Goal: Information Seeking & Learning: Learn about a topic

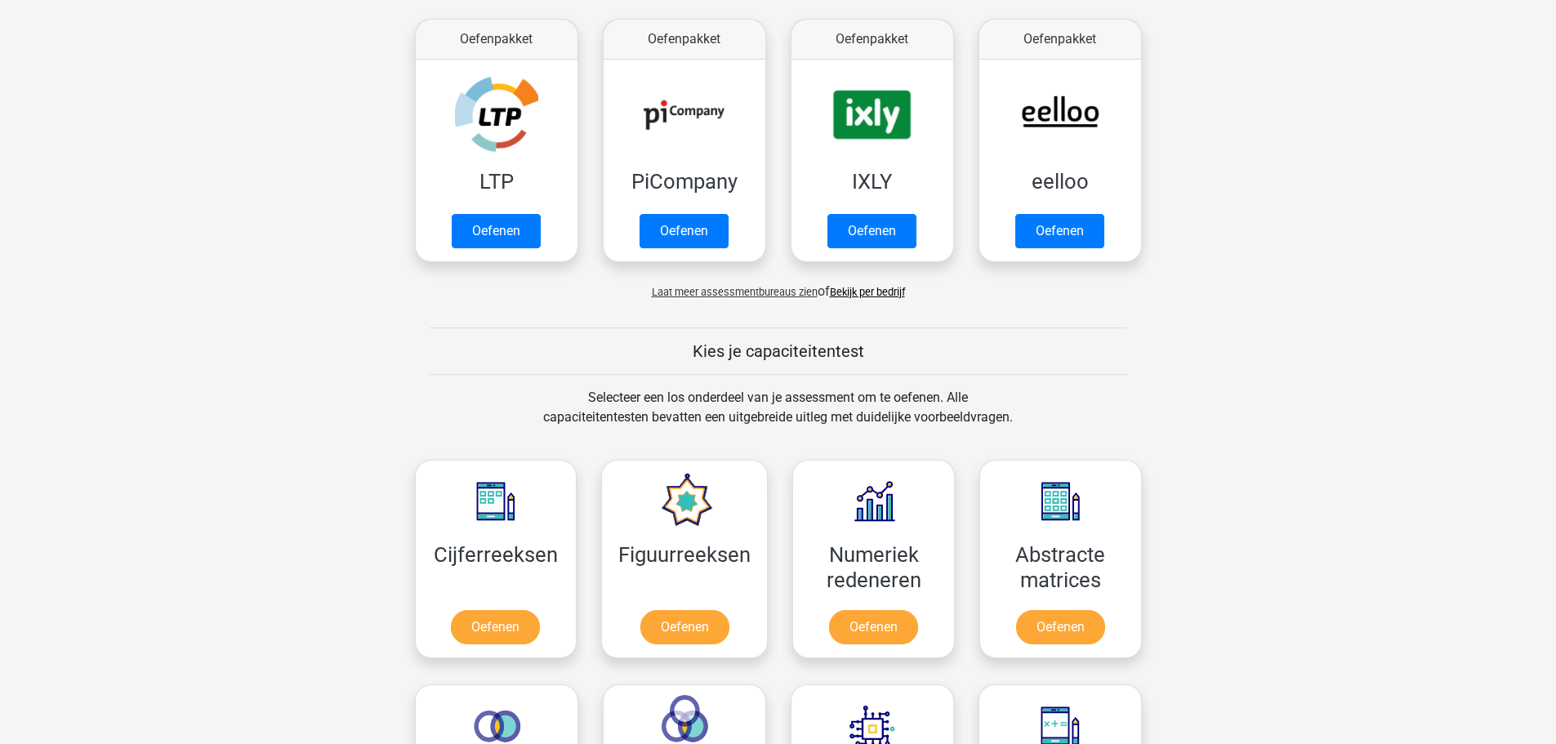
scroll to position [490, 0]
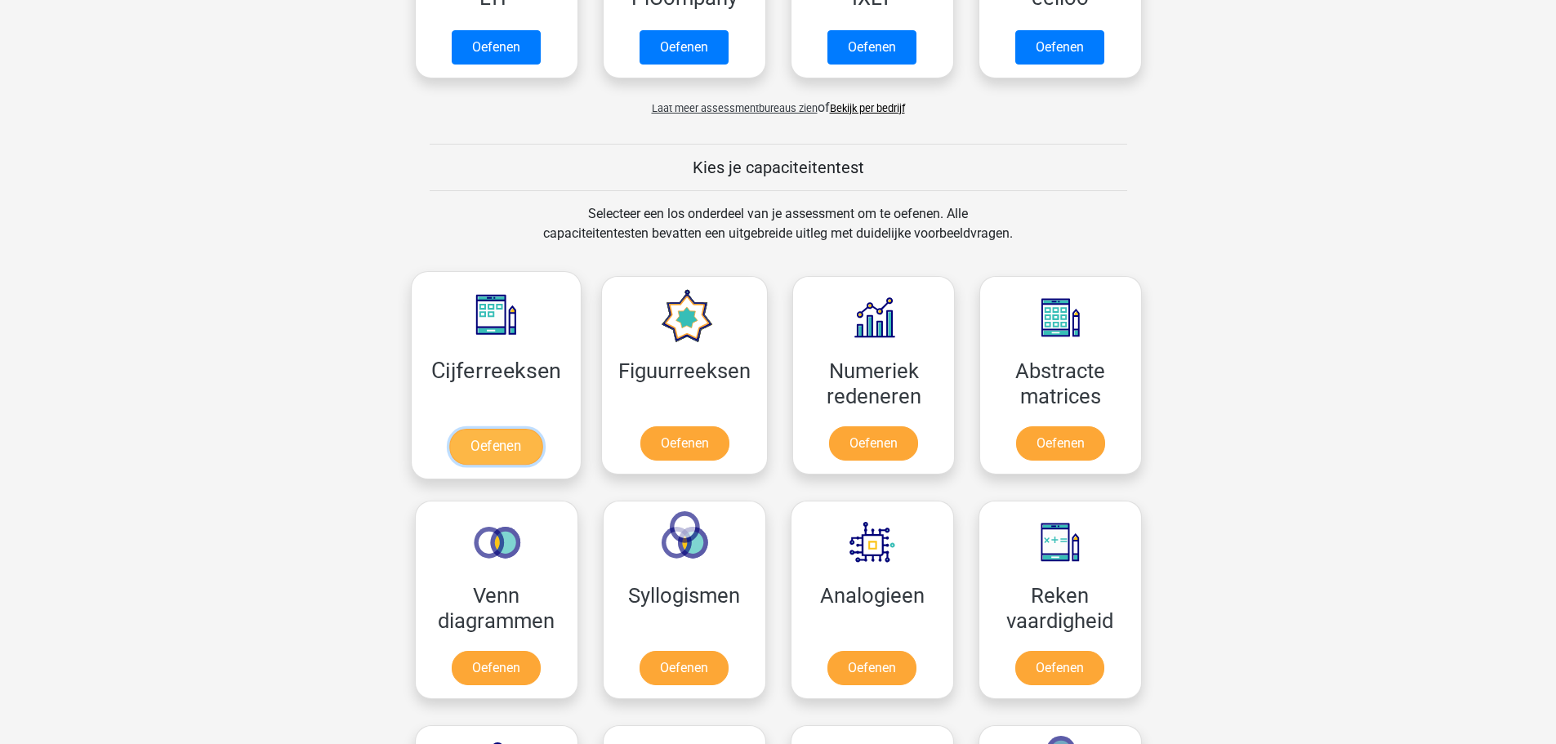
click at [481, 454] on link "Oefenen" at bounding box center [495, 447] width 93 height 36
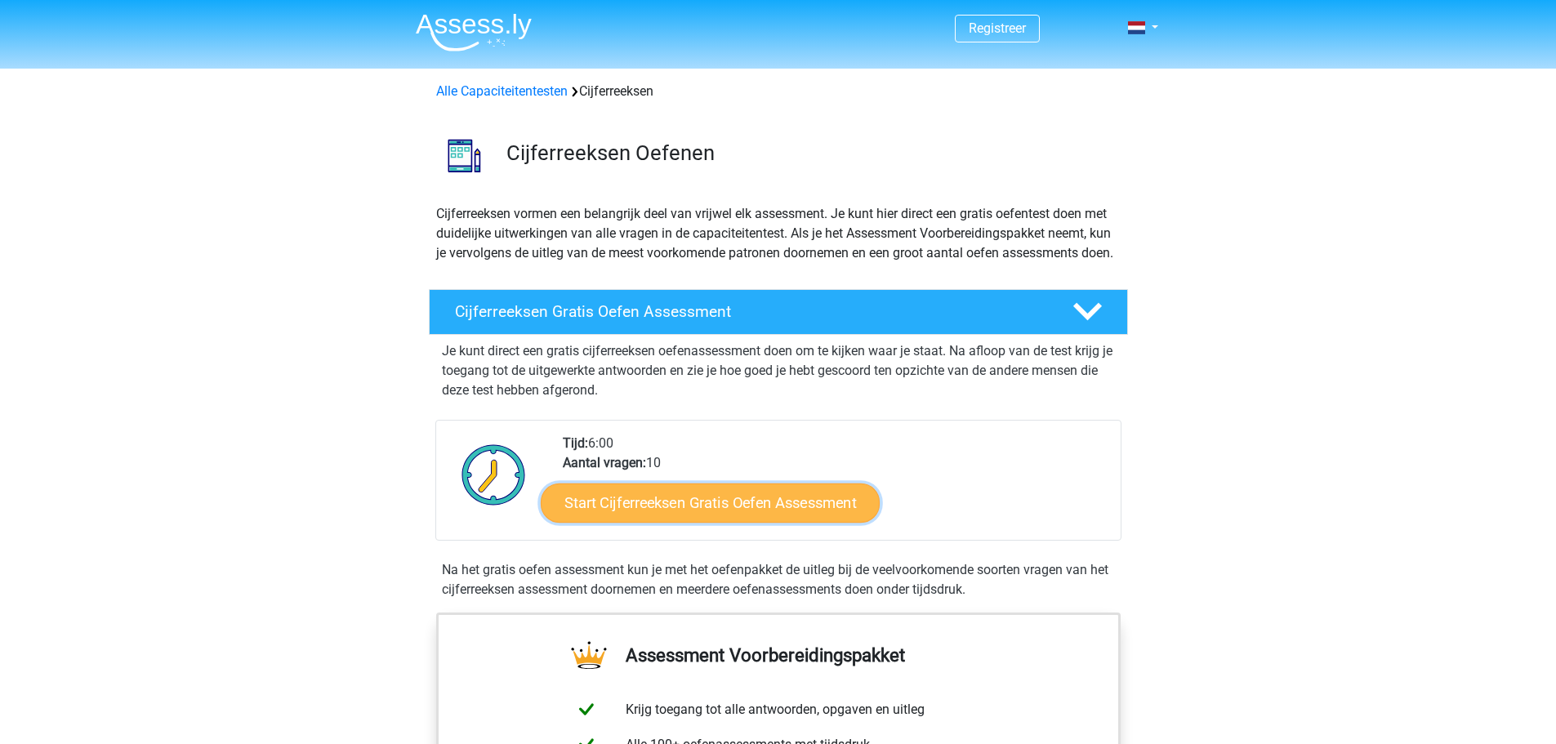
click at [663, 522] on link "Start Cijferreeksen Gratis Oefen Assessment" at bounding box center [710, 502] width 339 height 39
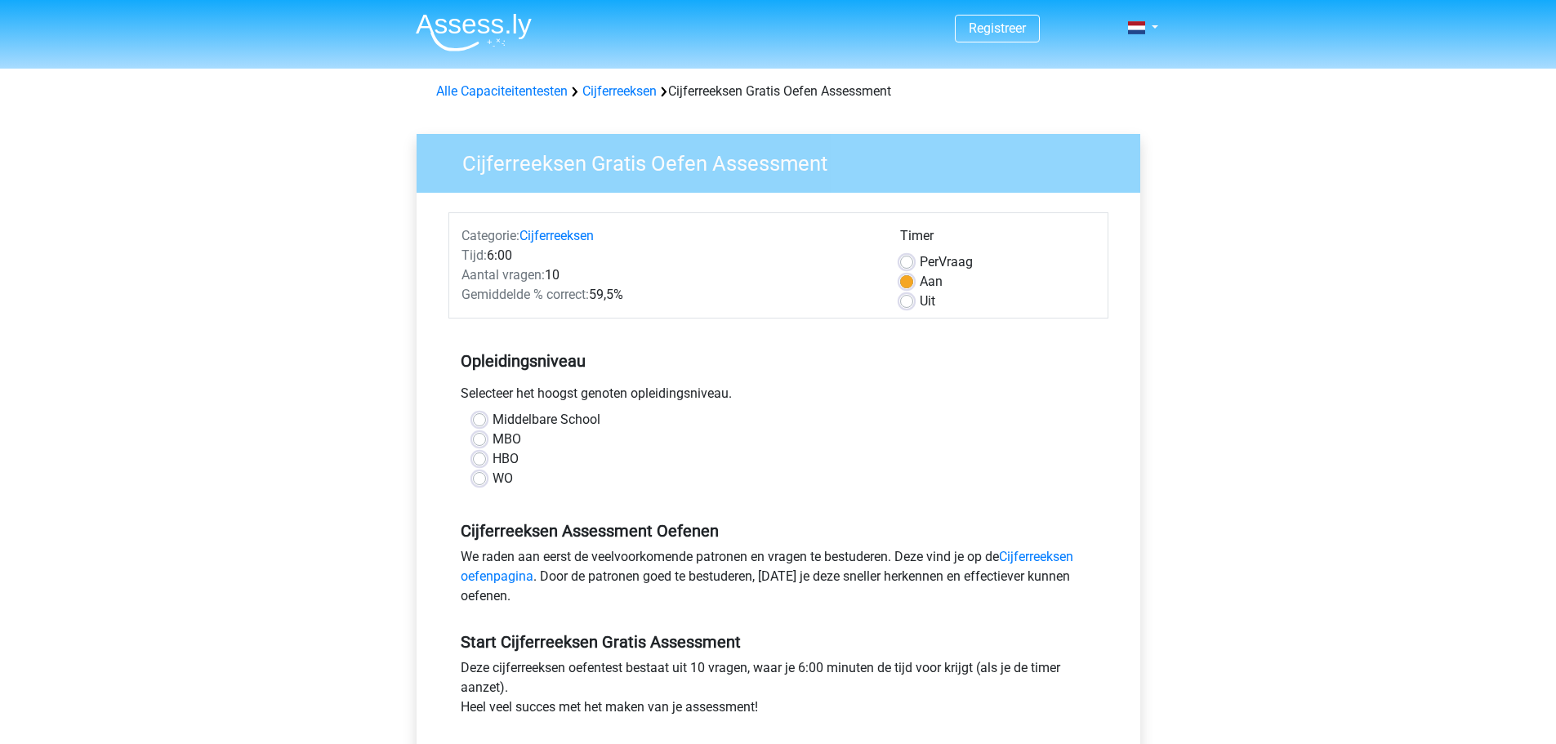
click at [492, 436] on label "MBO" at bounding box center [506, 440] width 29 height 20
click at [479, 436] on input "MBO" at bounding box center [479, 438] width 13 height 16
radio input "true"
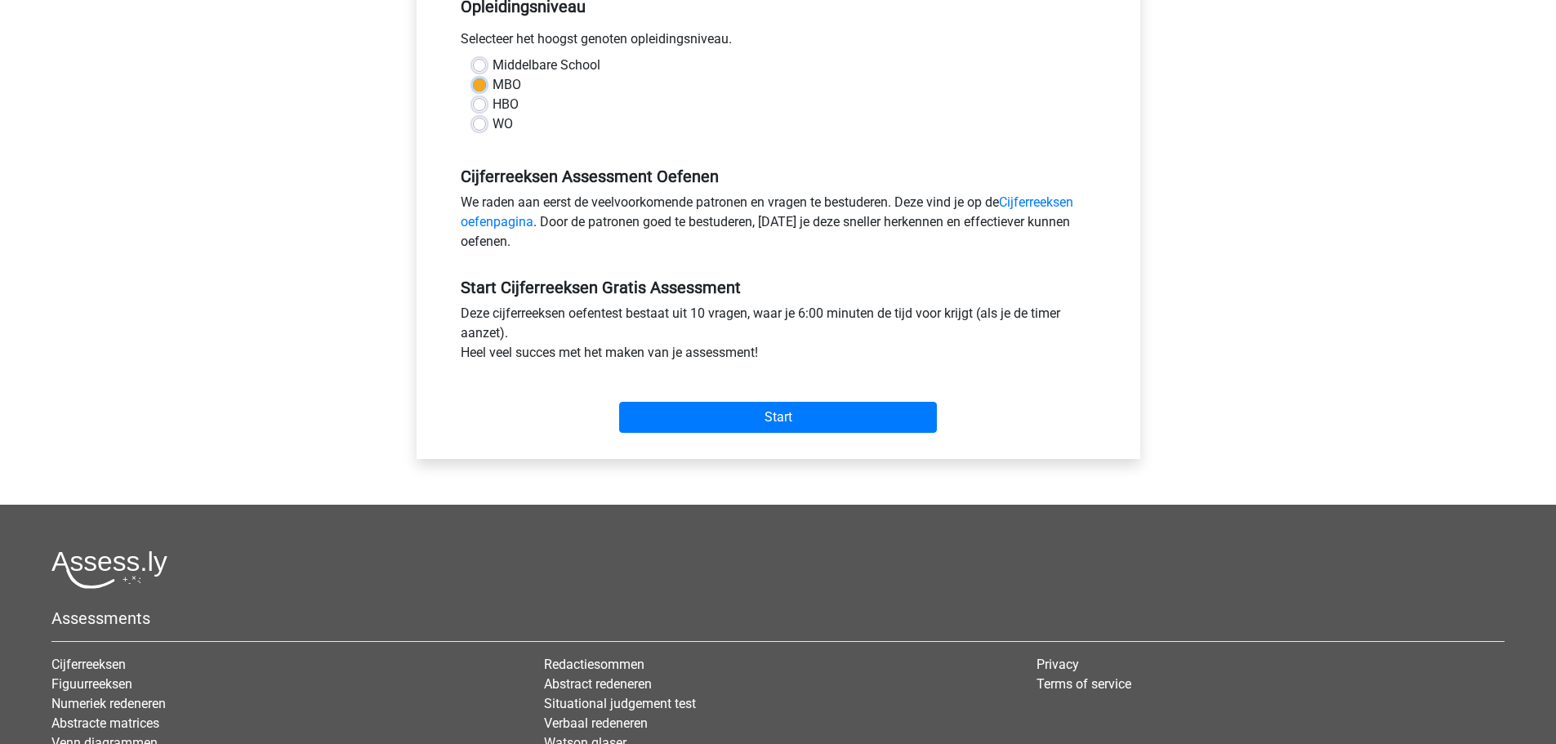
scroll to position [408, 0]
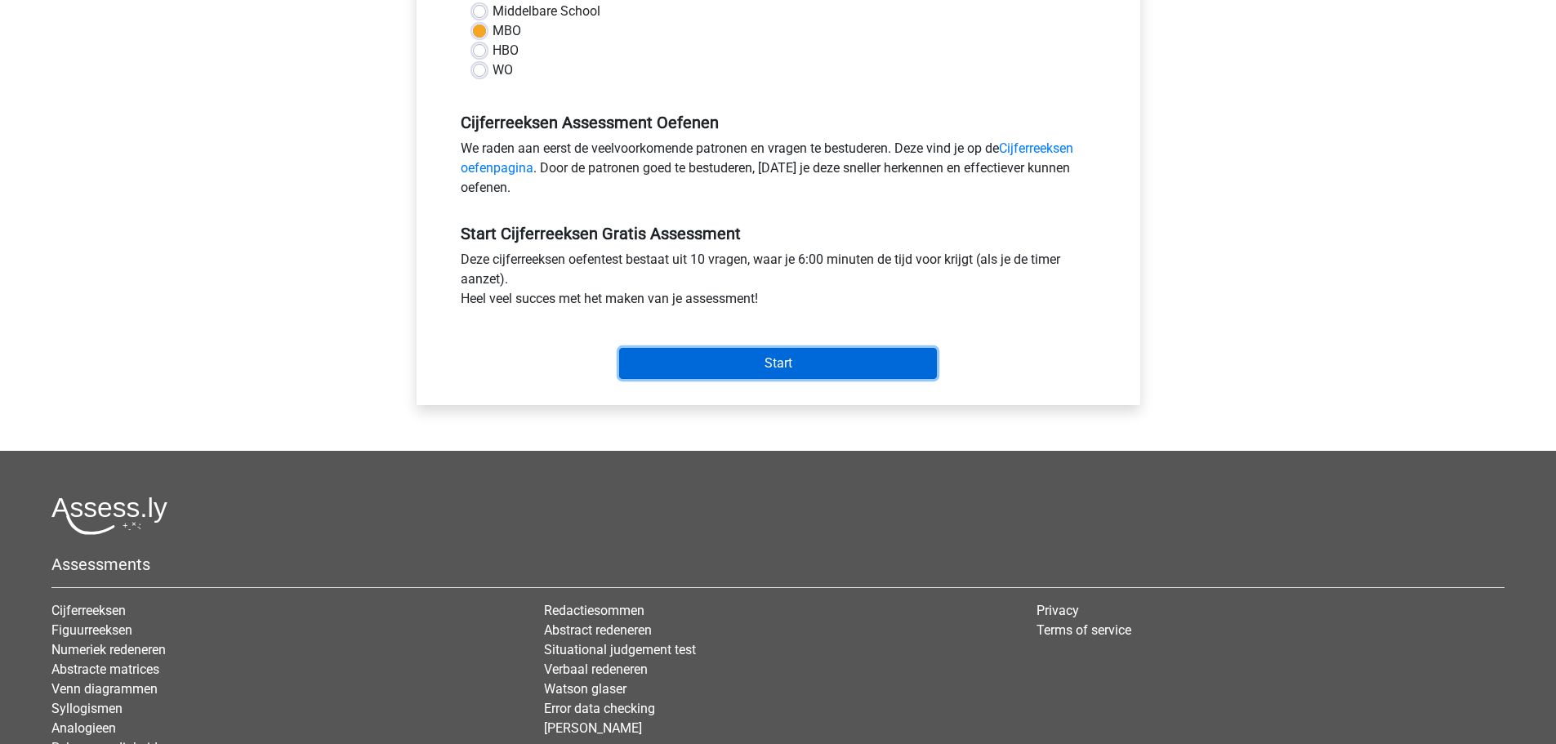
click at [764, 365] on input "Start" at bounding box center [778, 363] width 318 height 31
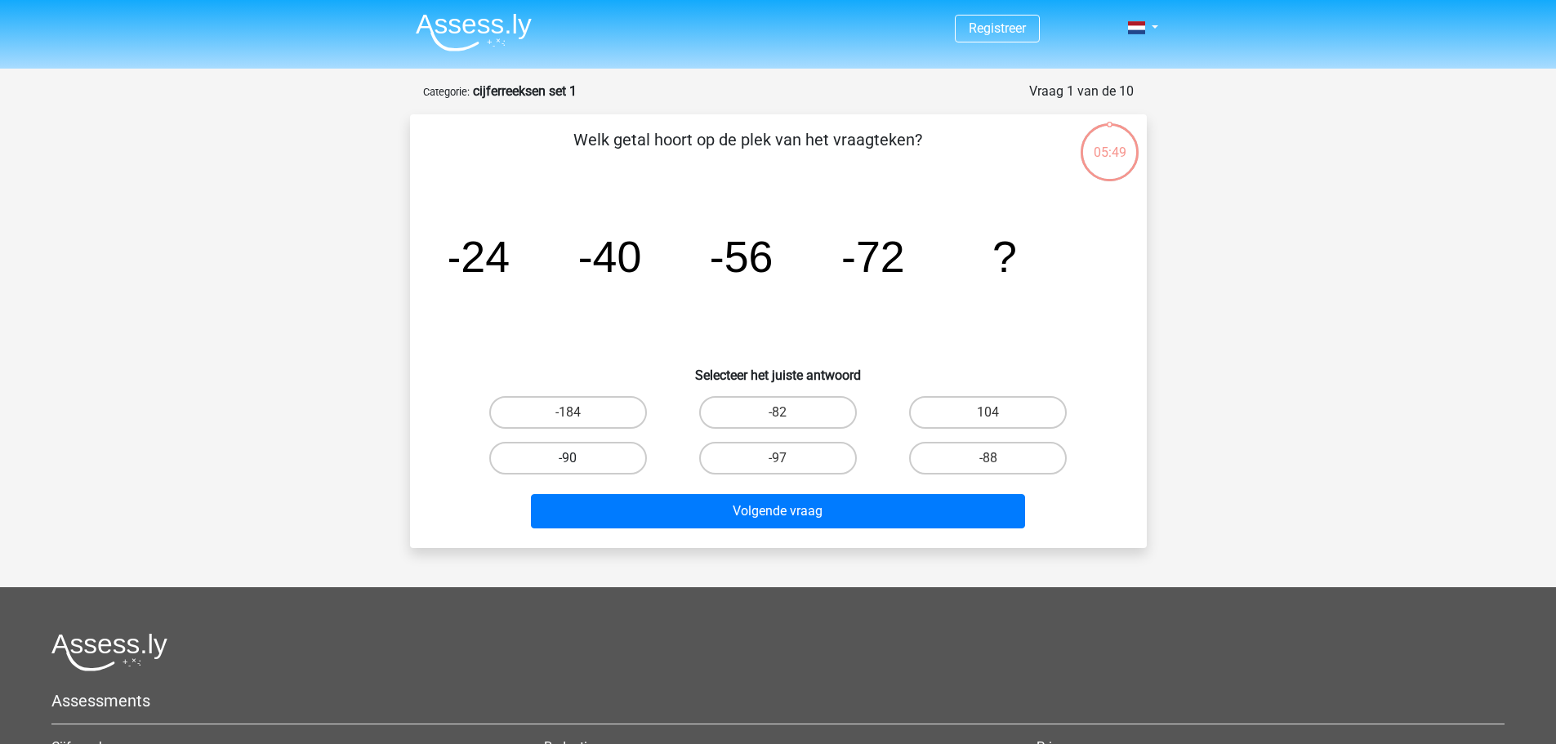
click at [561, 451] on label "-90" at bounding box center [568, 458] width 158 height 33
click at [568, 458] on input "-90" at bounding box center [573, 463] width 11 height 11
radio input "true"
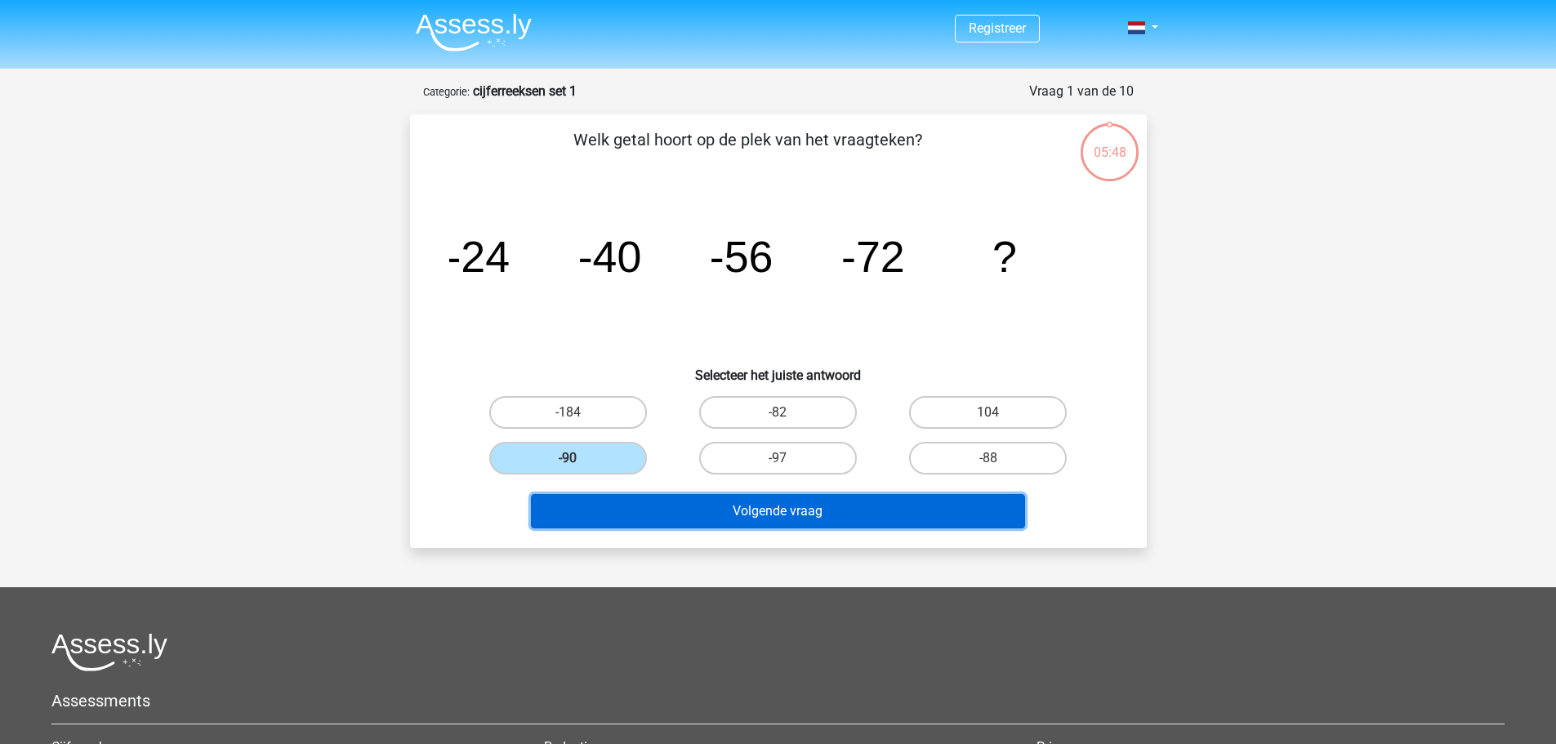
click at [778, 502] on button "Volgende vraag" at bounding box center [778, 511] width 494 height 34
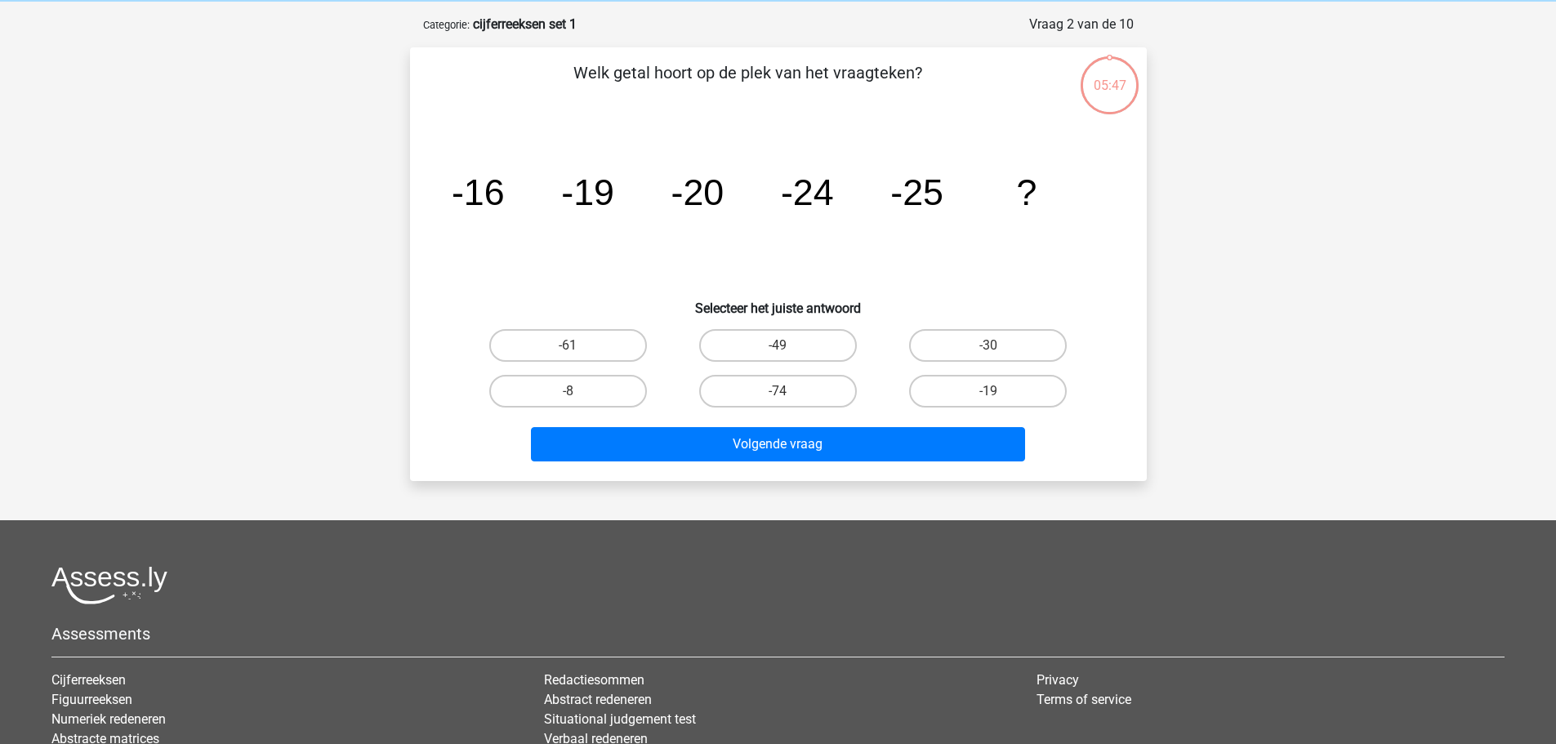
scroll to position [82, 0]
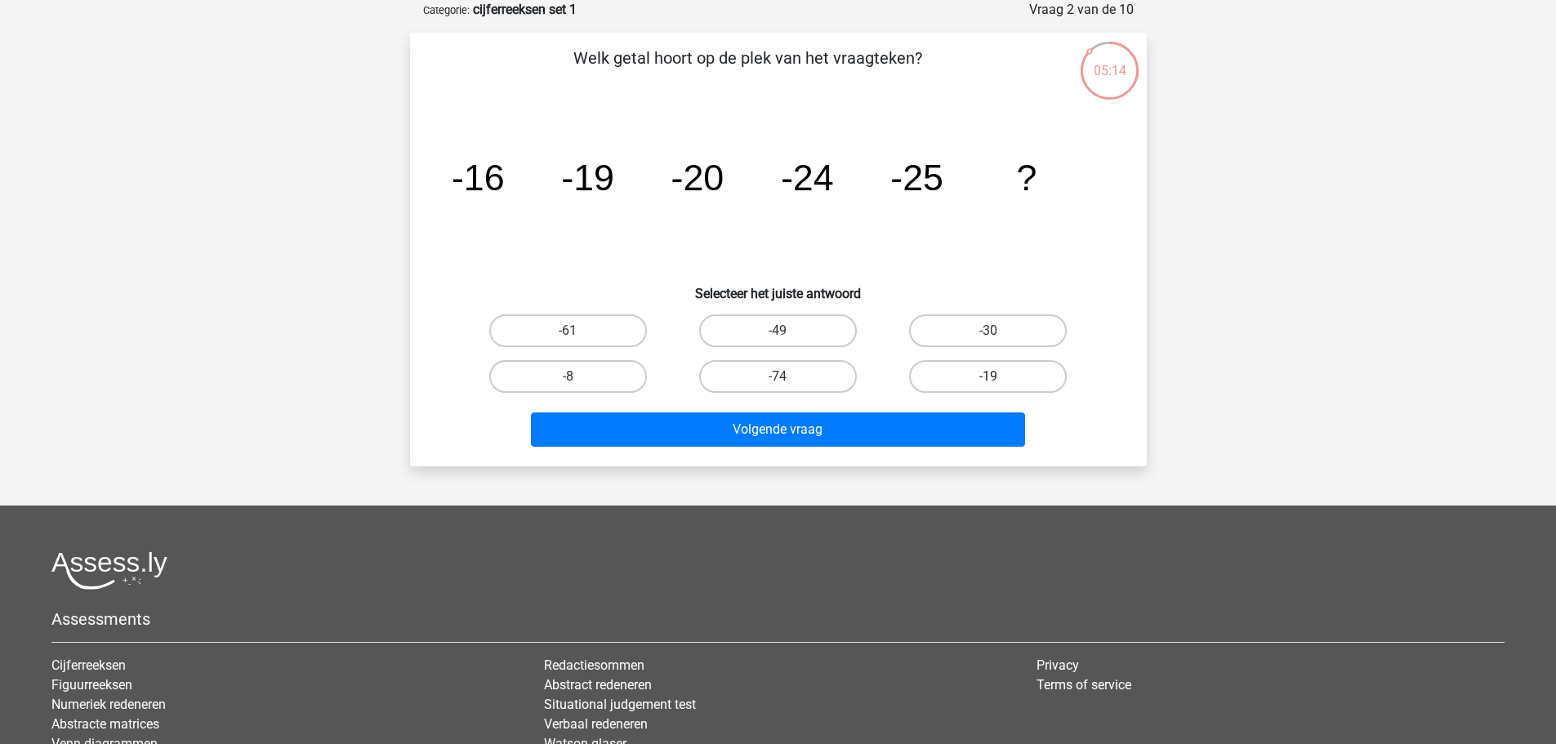
click at [967, 383] on label "-19" at bounding box center [988, 376] width 158 height 33
click at [988, 383] on input "-19" at bounding box center [993, 382] width 11 height 11
radio input "true"
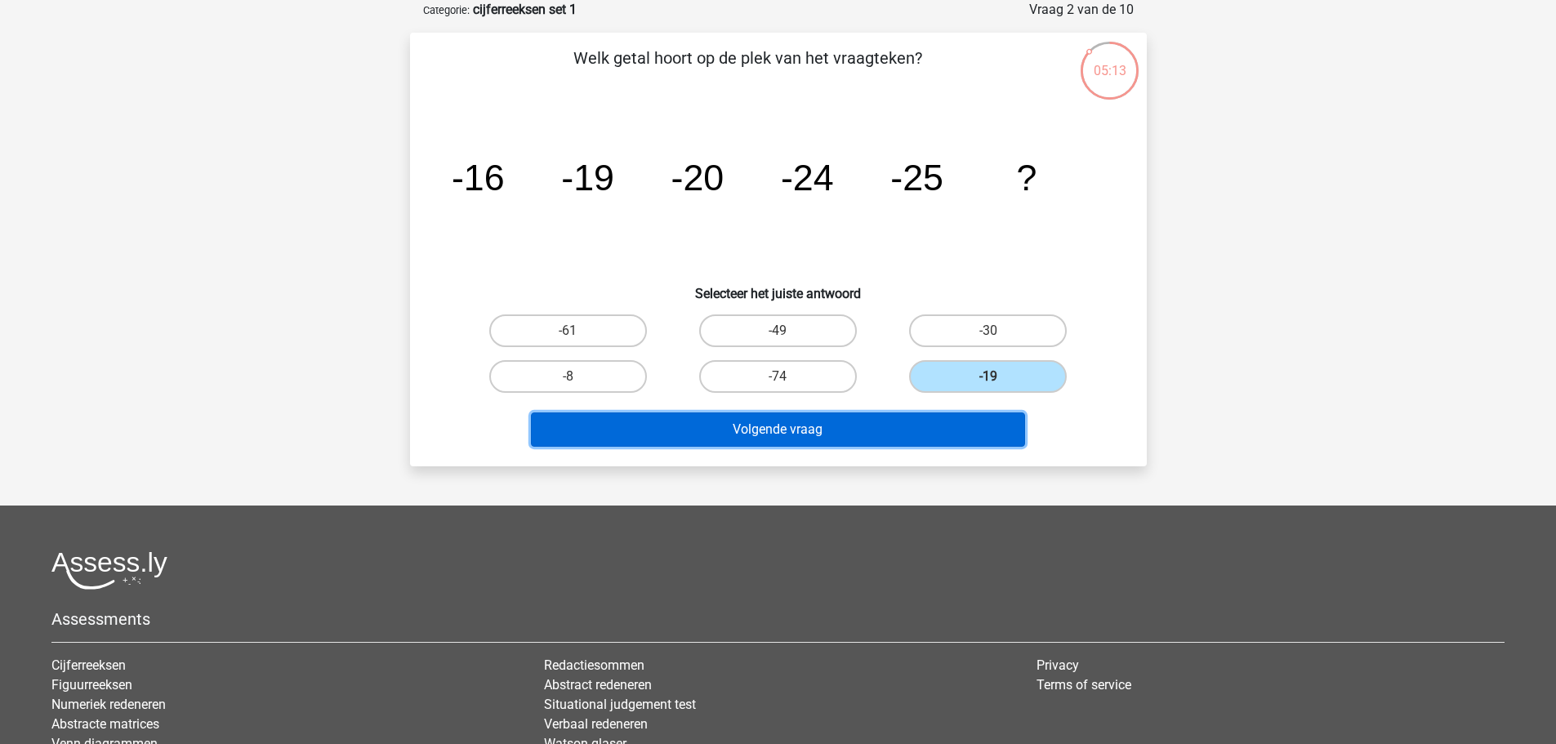
click at [822, 428] on button "Volgende vraag" at bounding box center [778, 429] width 494 height 34
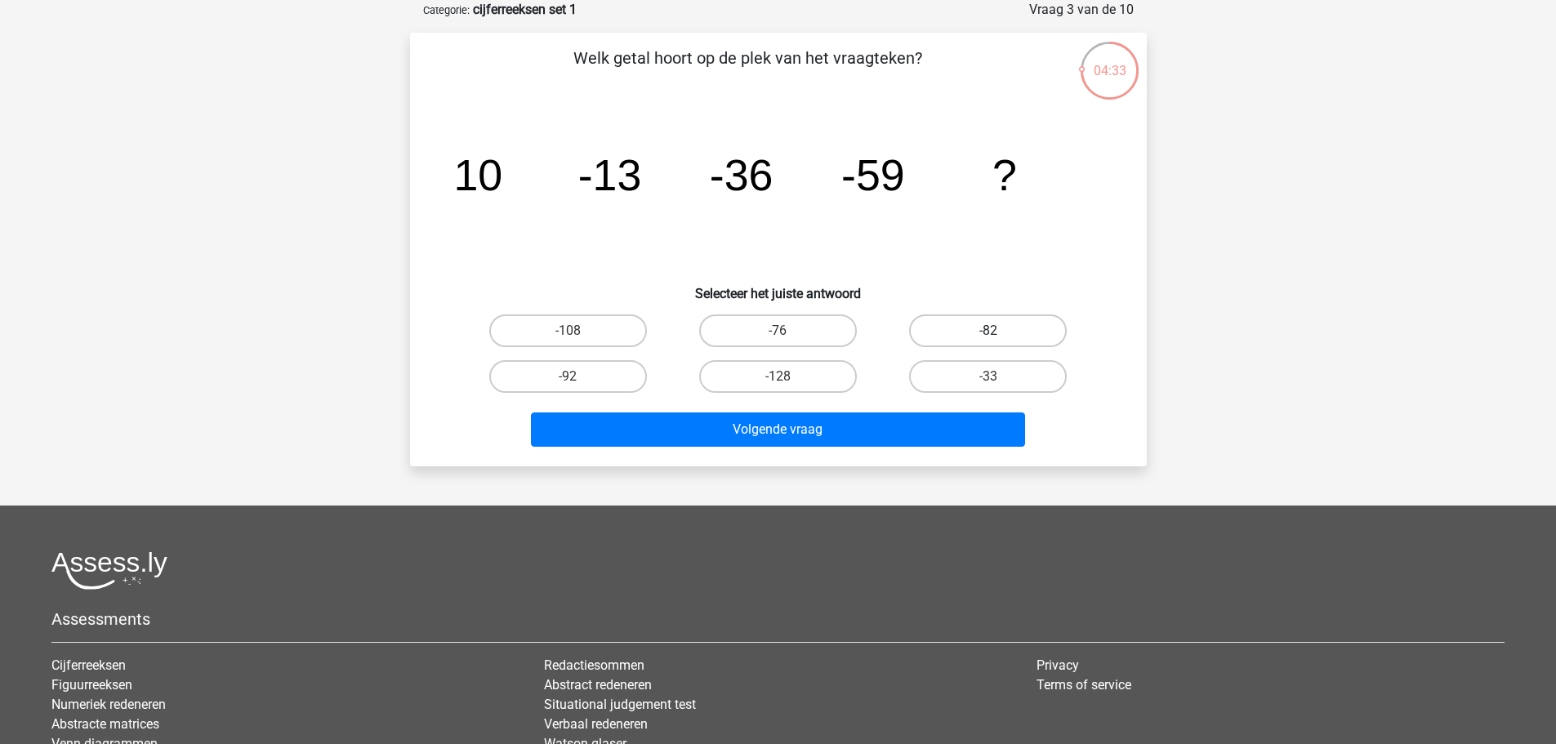
click at [969, 323] on label "-82" at bounding box center [988, 330] width 158 height 33
click at [988, 331] on input "-82" at bounding box center [993, 336] width 11 height 11
radio input "true"
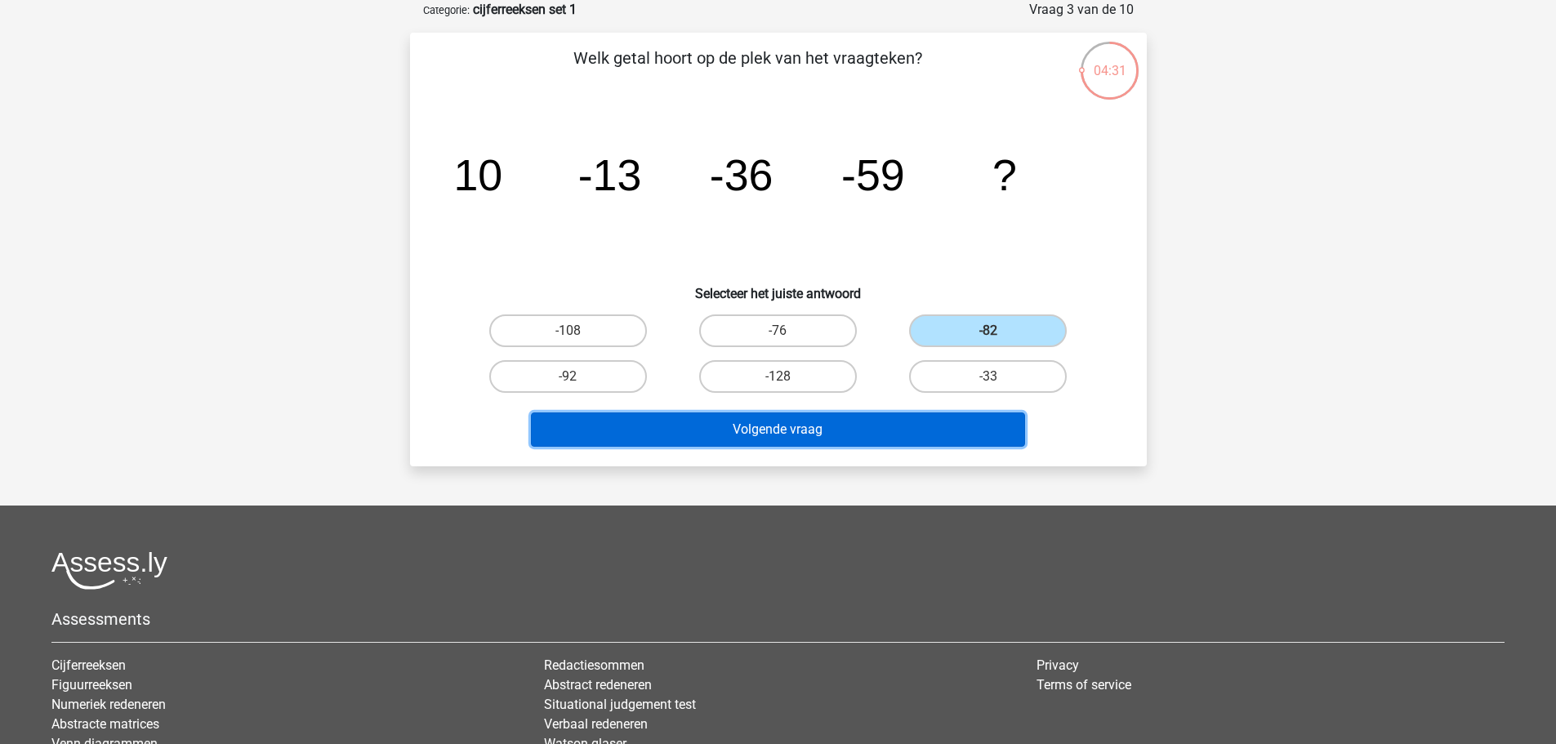
click at [746, 439] on button "Volgende vraag" at bounding box center [778, 429] width 494 height 34
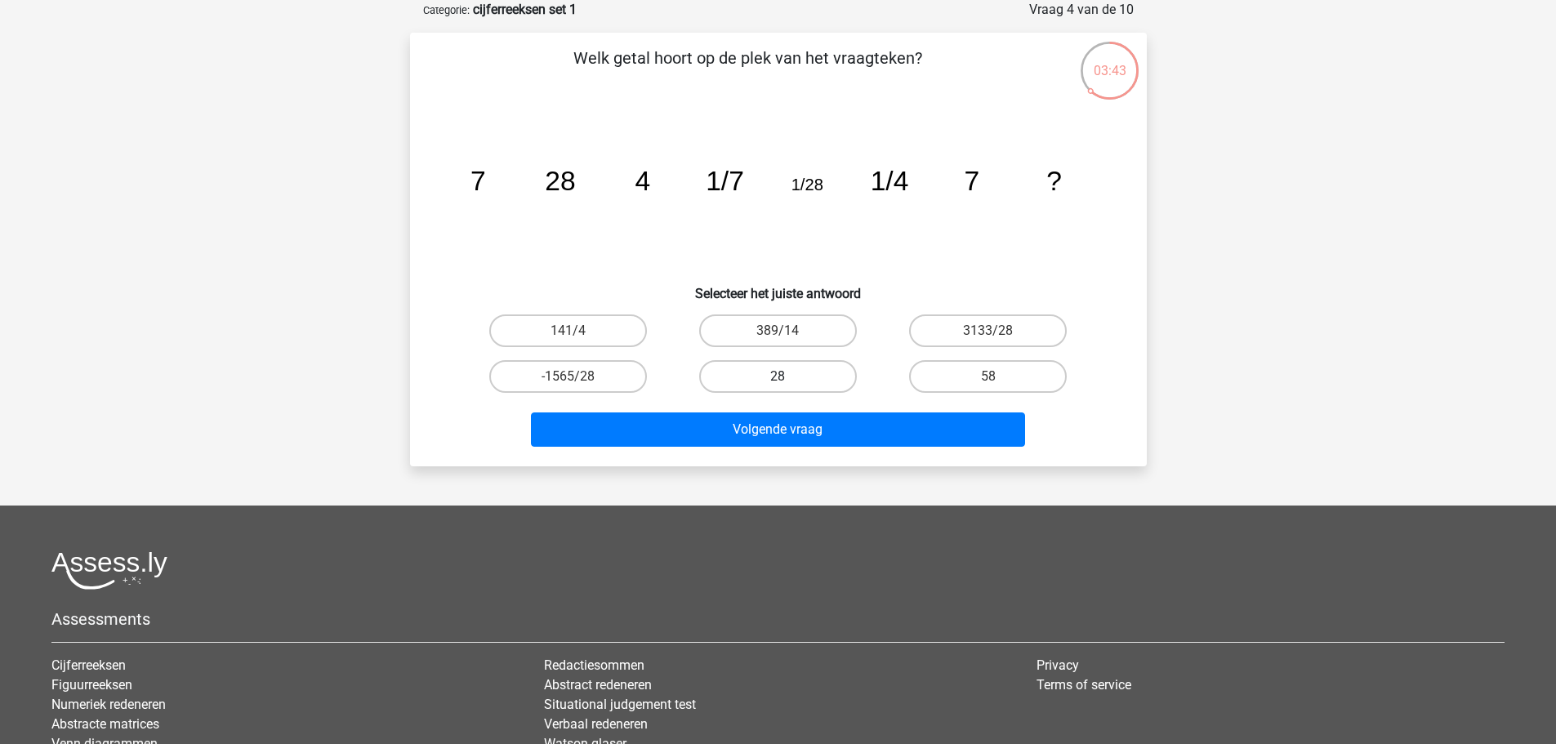
click at [768, 382] on label "28" at bounding box center [778, 376] width 158 height 33
click at [778, 382] on input "28" at bounding box center [783, 382] width 11 height 11
radio input "true"
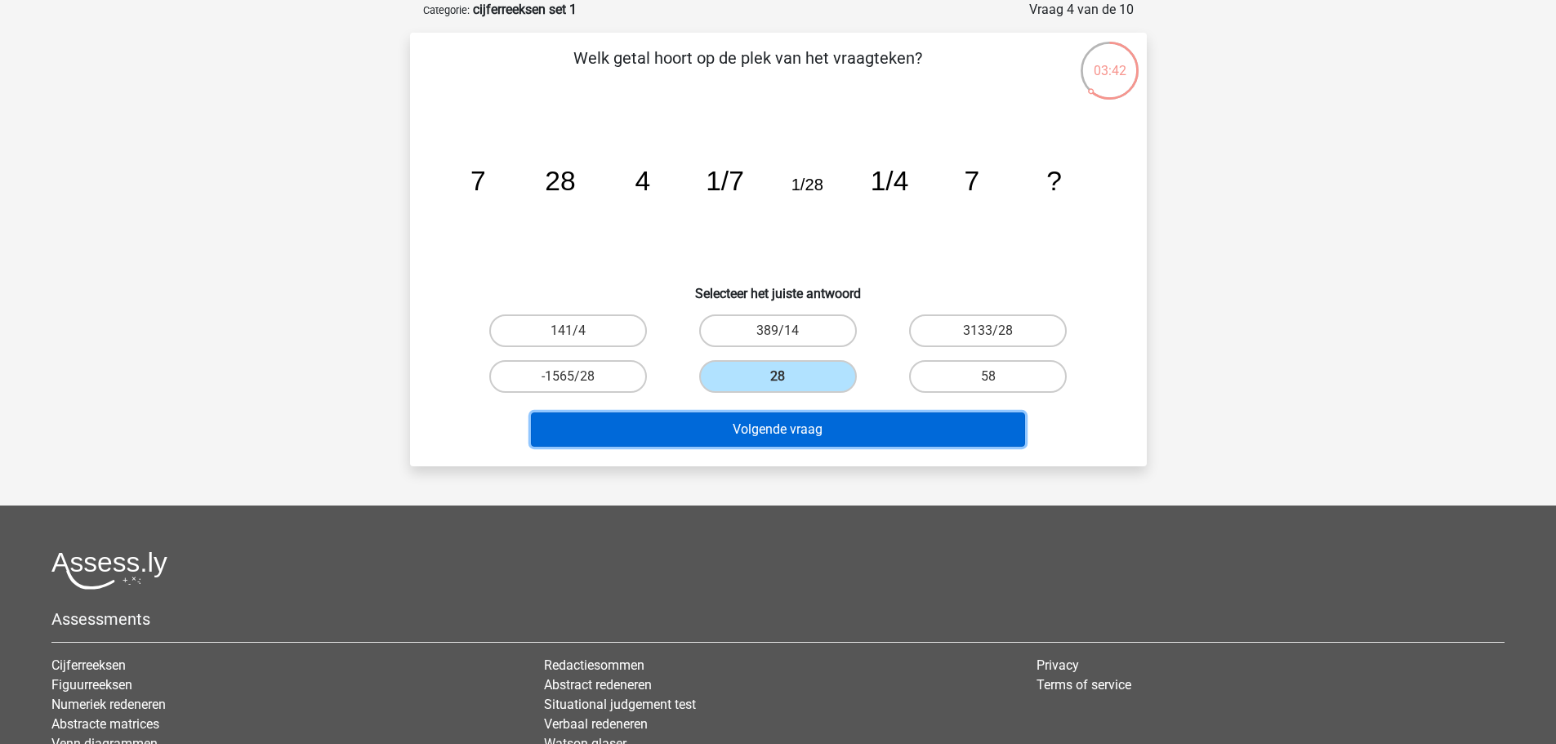
click at [769, 428] on button "Volgende vraag" at bounding box center [778, 429] width 494 height 34
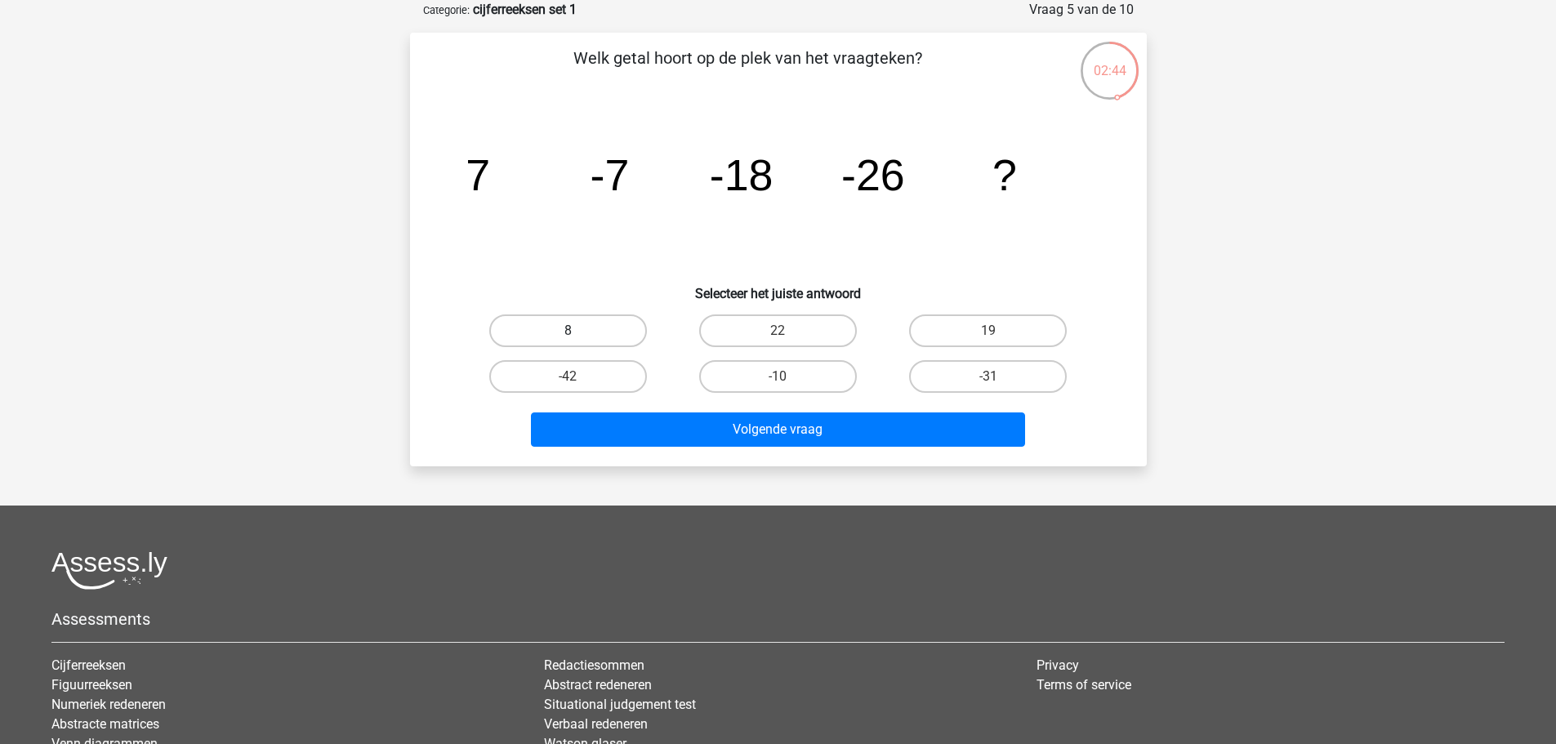
click at [567, 328] on label "8" at bounding box center [568, 330] width 158 height 33
click at [568, 331] on input "8" at bounding box center [573, 336] width 11 height 11
radio input "true"
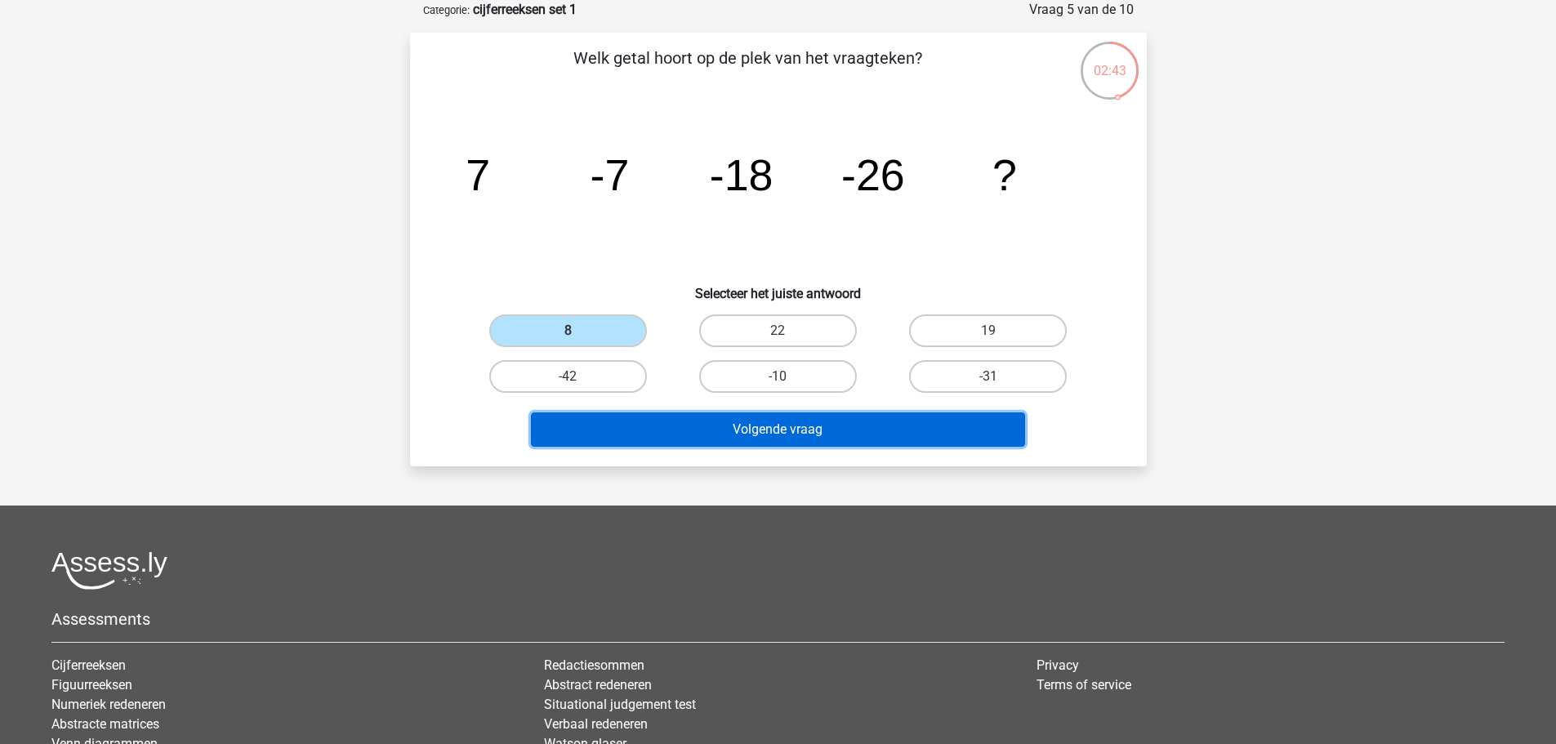
click at [744, 428] on button "Volgende vraag" at bounding box center [778, 429] width 494 height 34
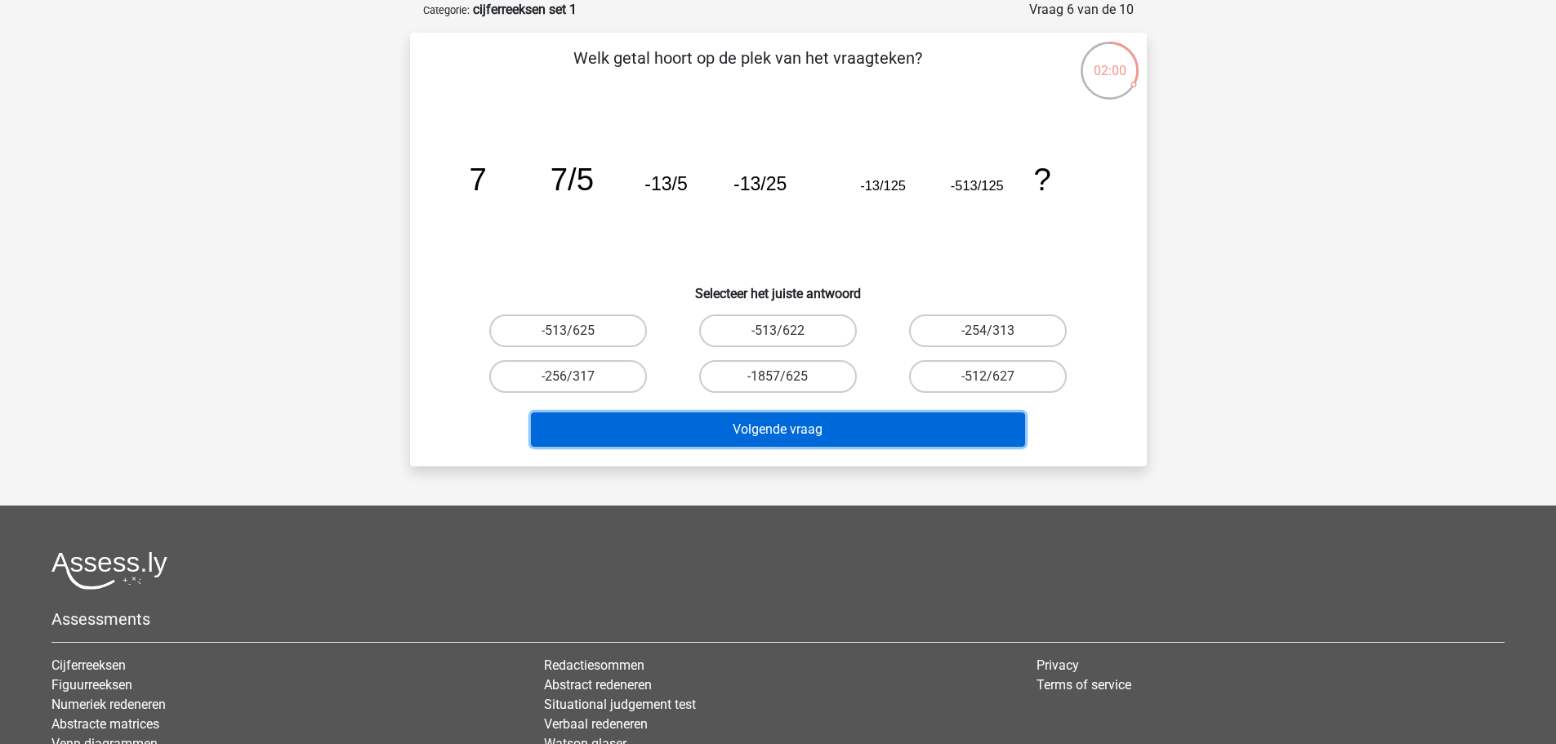
click at [733, 423] on button "Volgende vraag" at bounding box center [778, 429] width 494 height 34
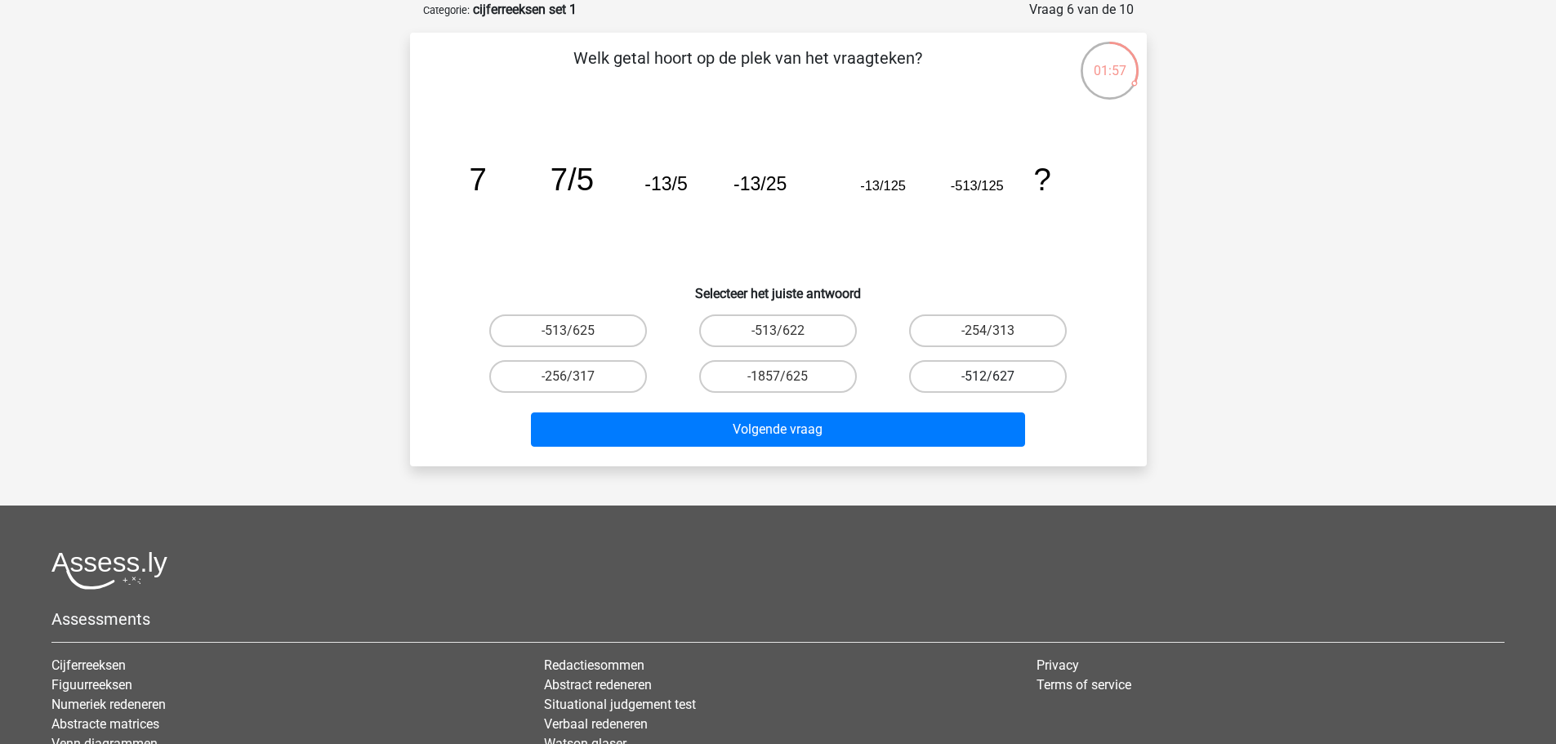
click at [918, 386] on label "-512/627" at bounding box center [988, 376] width 158 height 33
click at [988, 386] on input "-512/627" at bounding box center [993, 382] width 11 height 11
radio input "true"
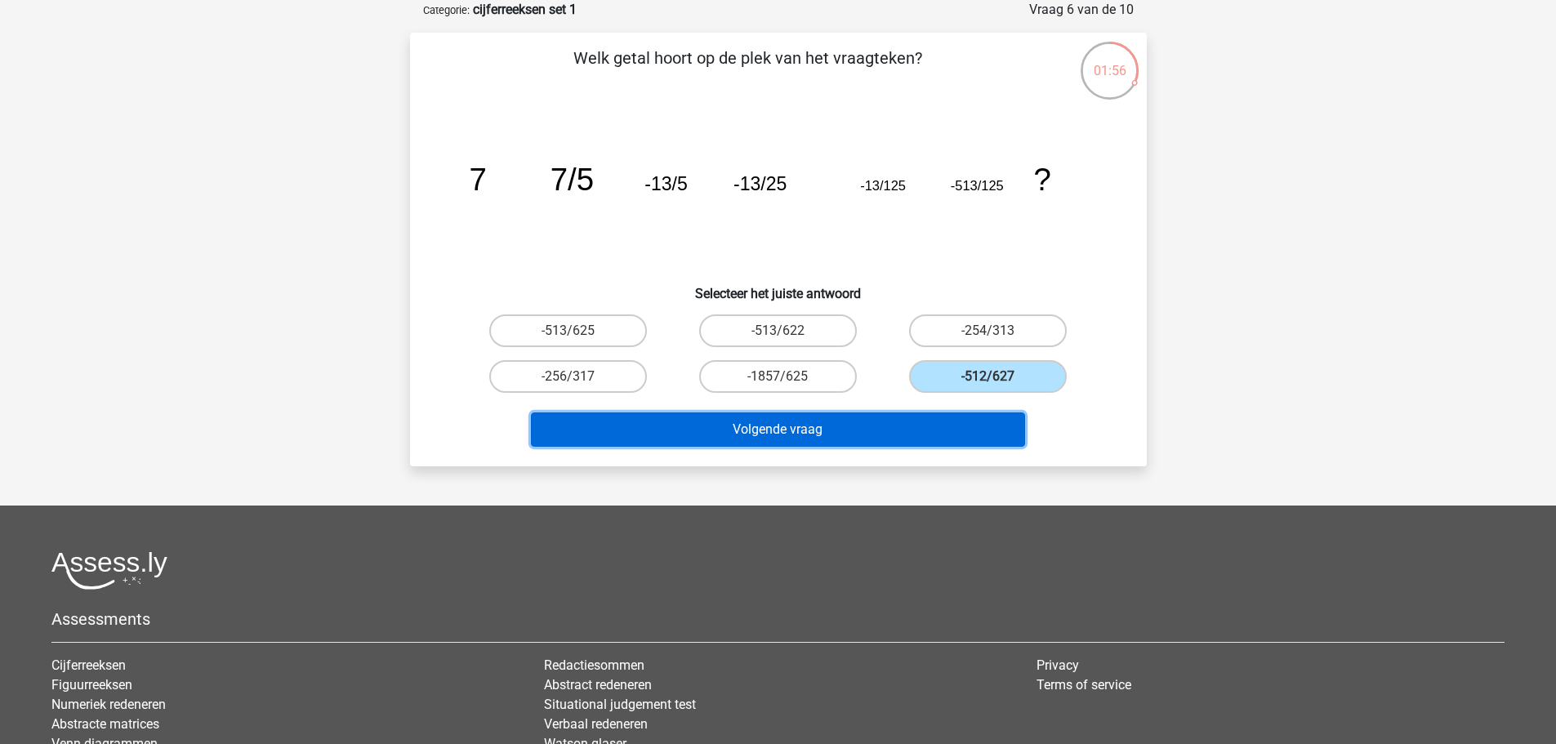
click at [815, 422] on button "Volgende vraag" at bounding box center [778, 429] width 494 height 34
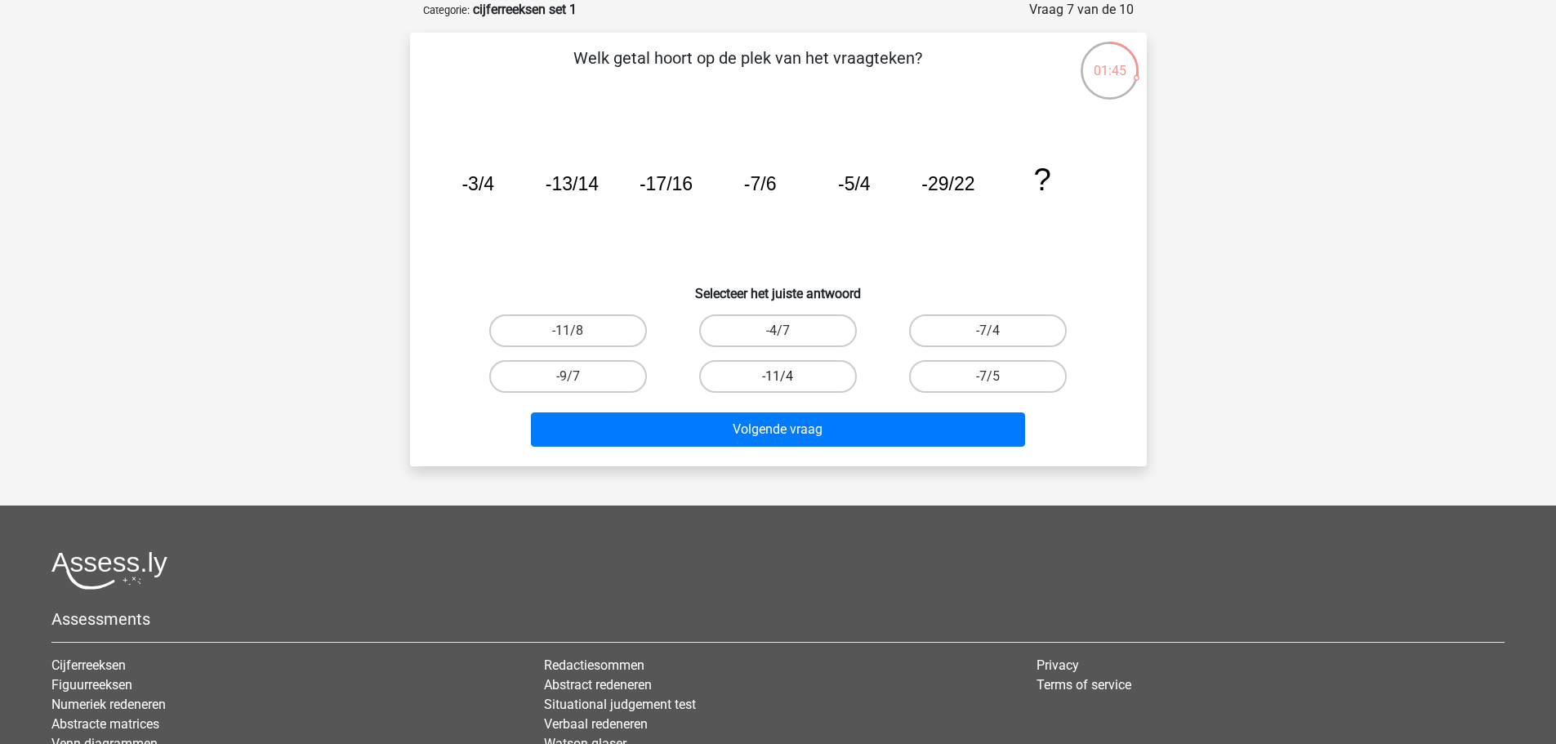
click at [794, 376] on label "-11/4" at bounding box center [778, 376] width 158 height 33
click at [788, 377] on input "-11/4" at bounding box center [783, 382] width 11 height 11
radio input "true"
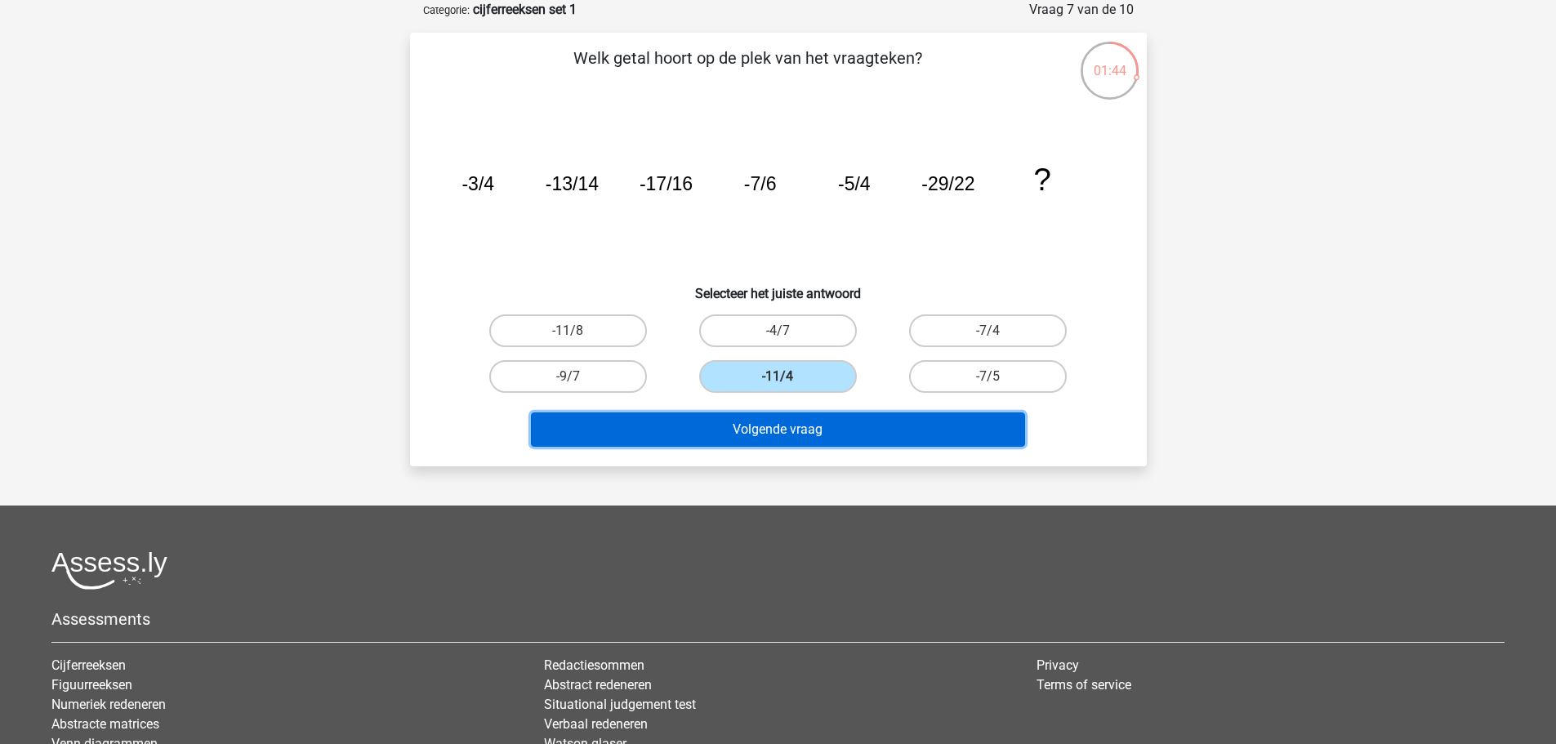
click at [788, 439] on button "Volgende vraag" at bounding box center [778, 429] width 494 height 34
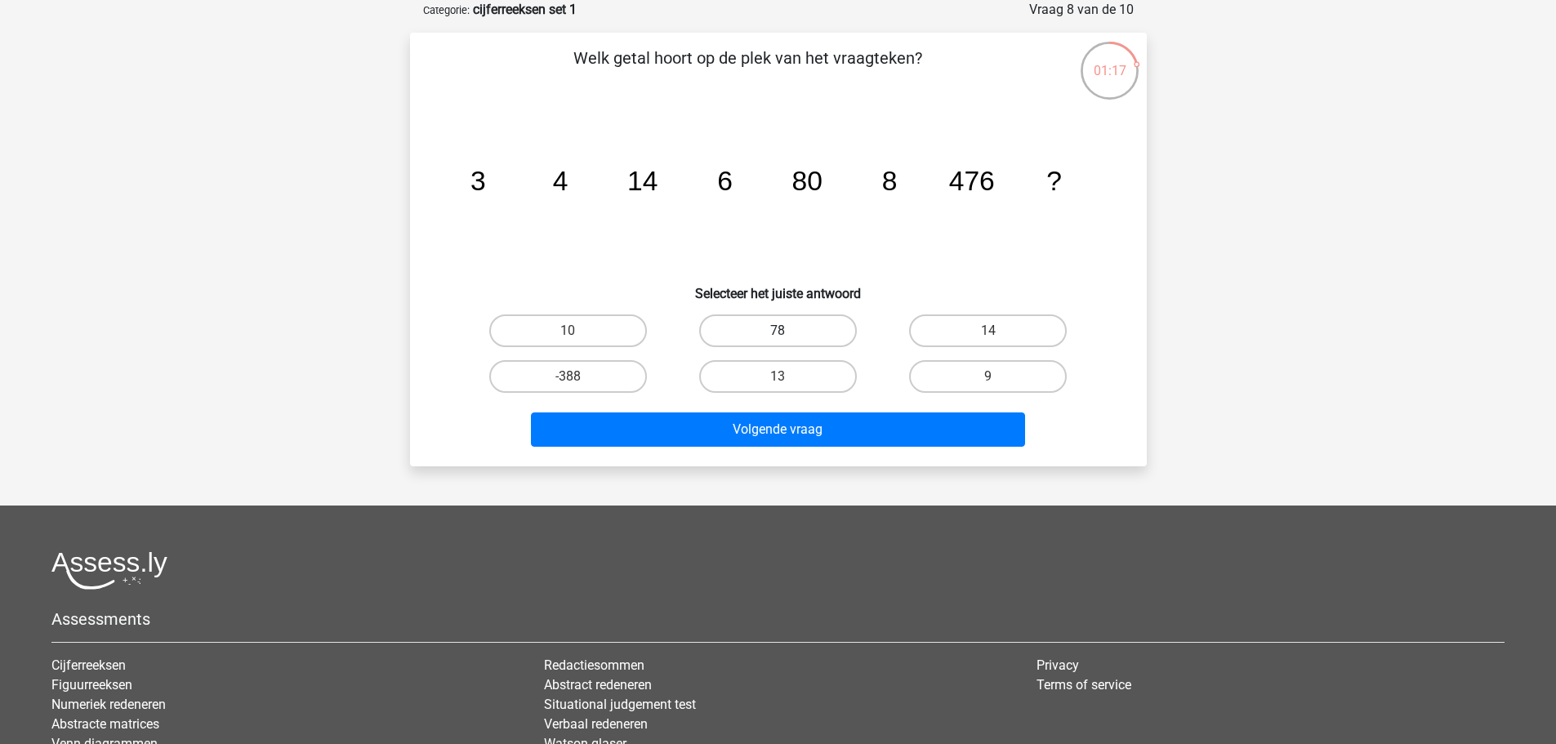
click at [764, 345] on label "78" at bounding box center [778, 330] width 158 height 33
click at [778, 341] on input "78" at bounding box center [783, 336] width 11 height 11
radio input "true"
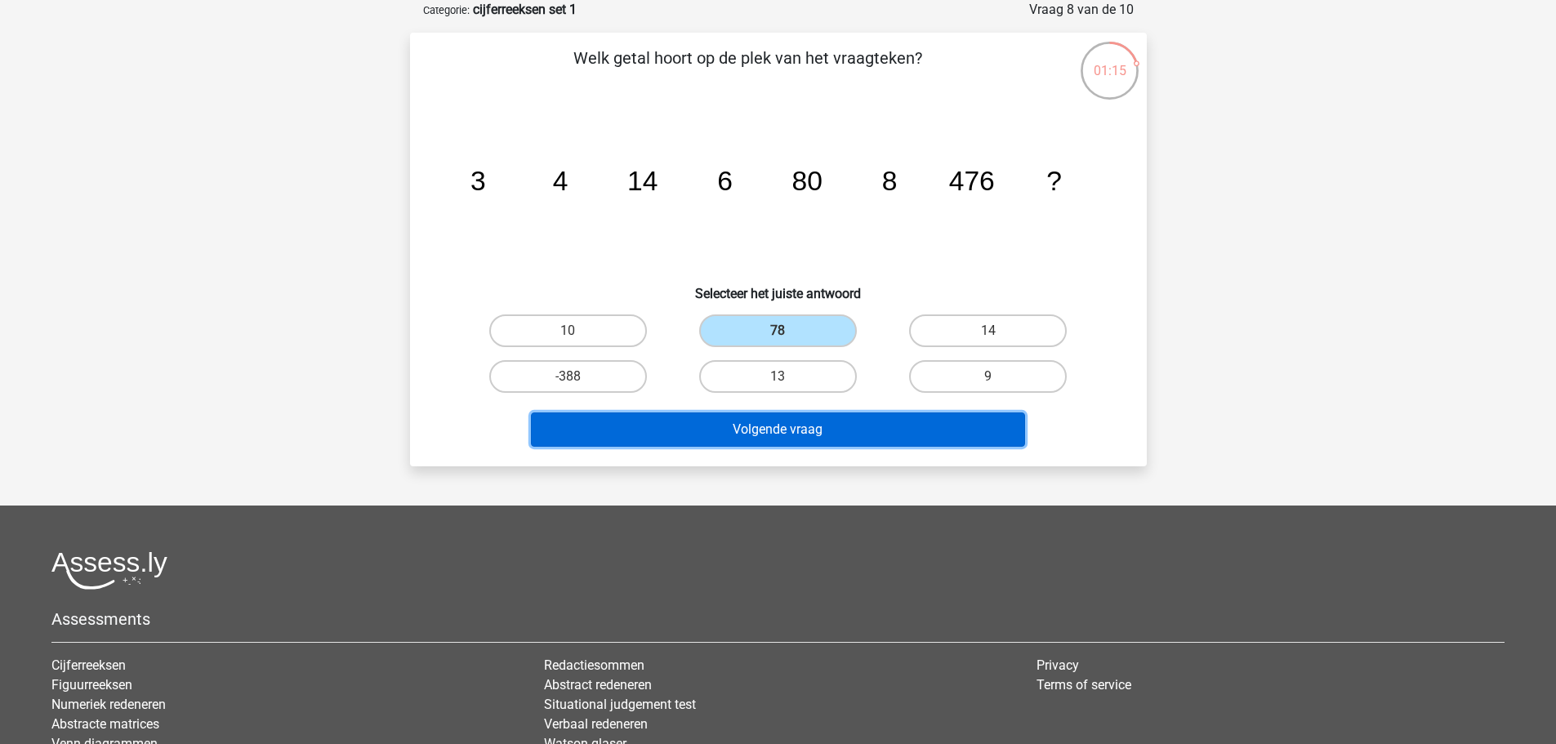
click at [765, 439] on button "Volgende vraag" at bounding box center [778, 429] width 494 height 34
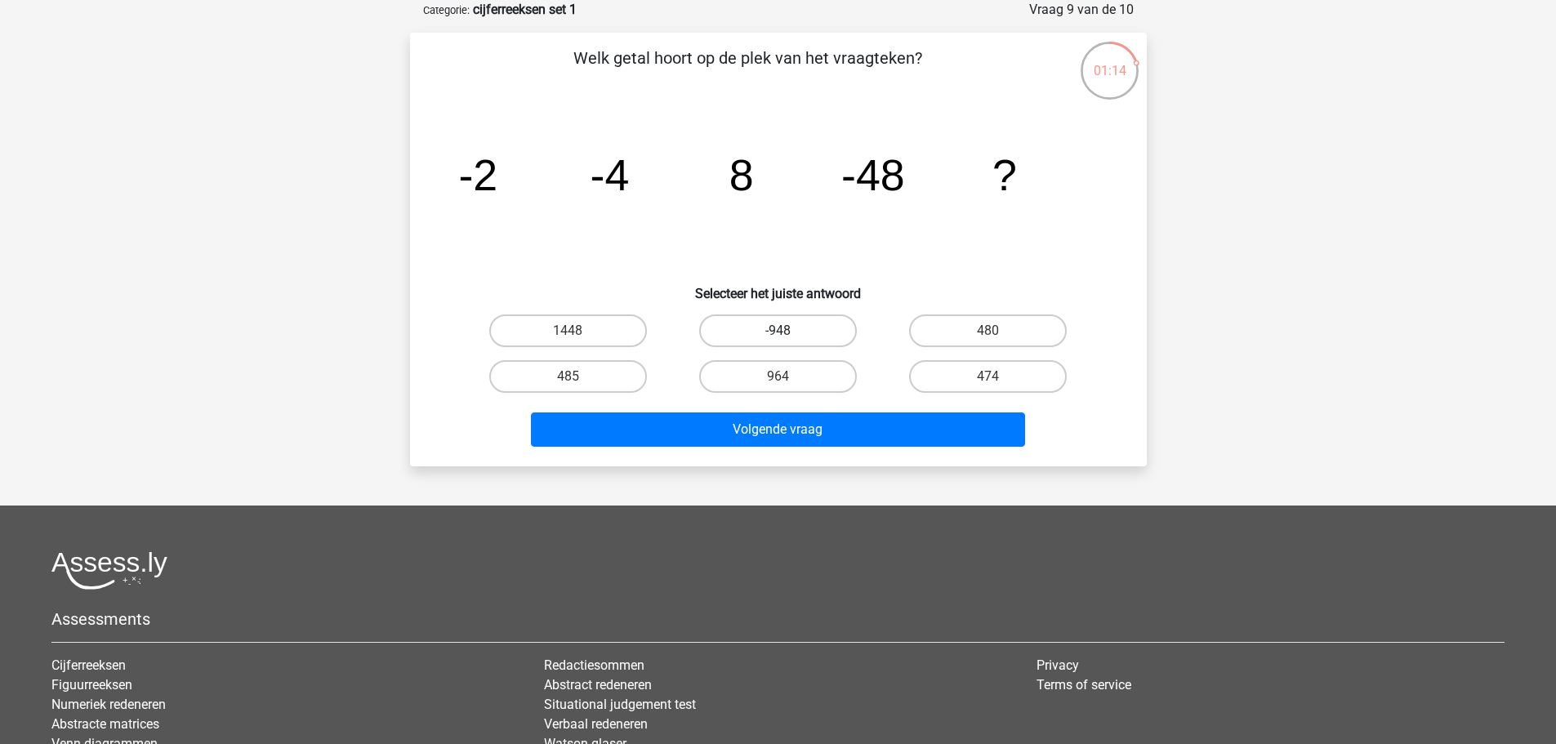
click at [778, 323] on label "-948" at bounding box center [778, 330] width 158 height 33
click at [778, 331] on input "-948" at bounding box center [783, 336] width 11 height 11
radio input "true"
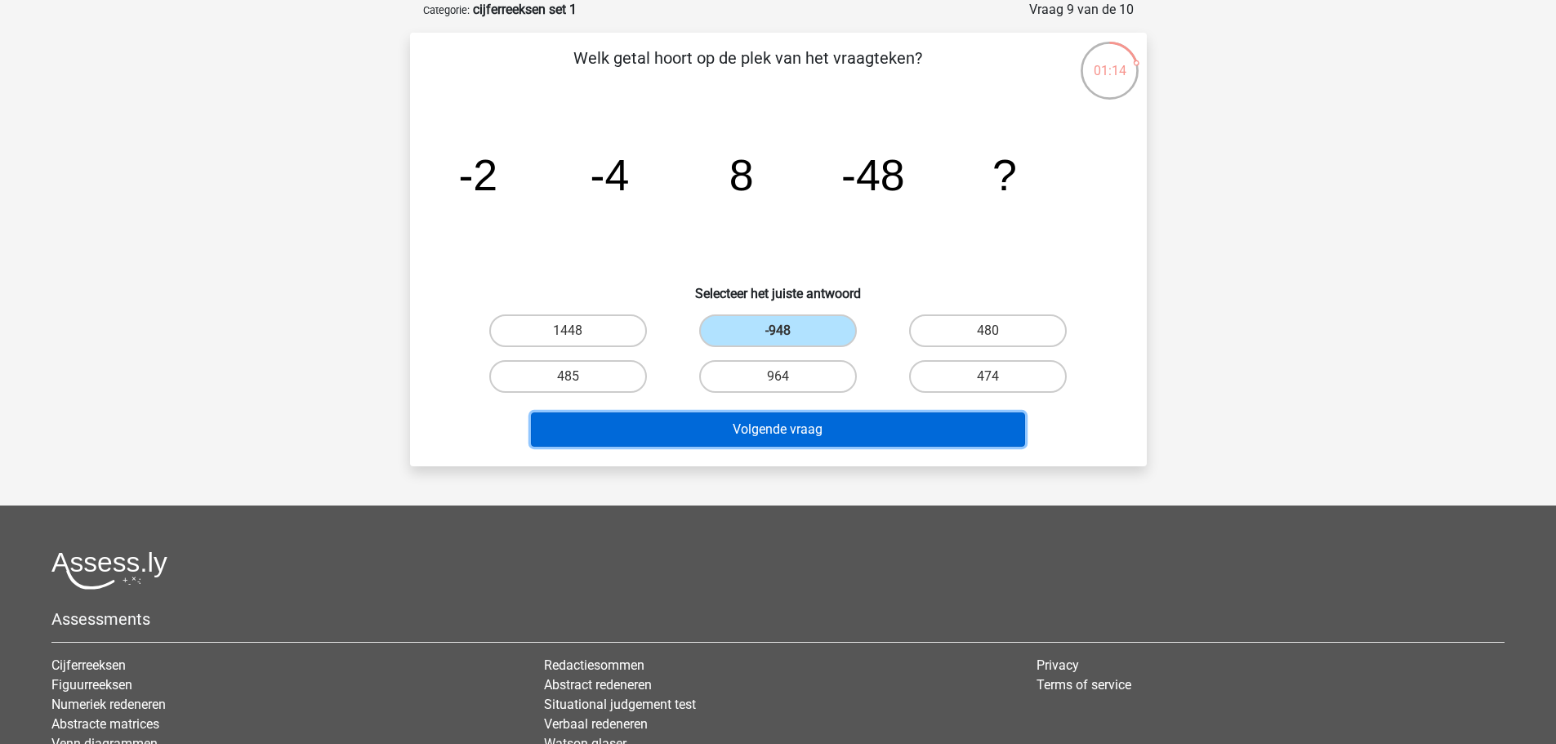
click at [764, 433] on button "Volgende vraag" at bounding box center [778, 429] width 494 height 34
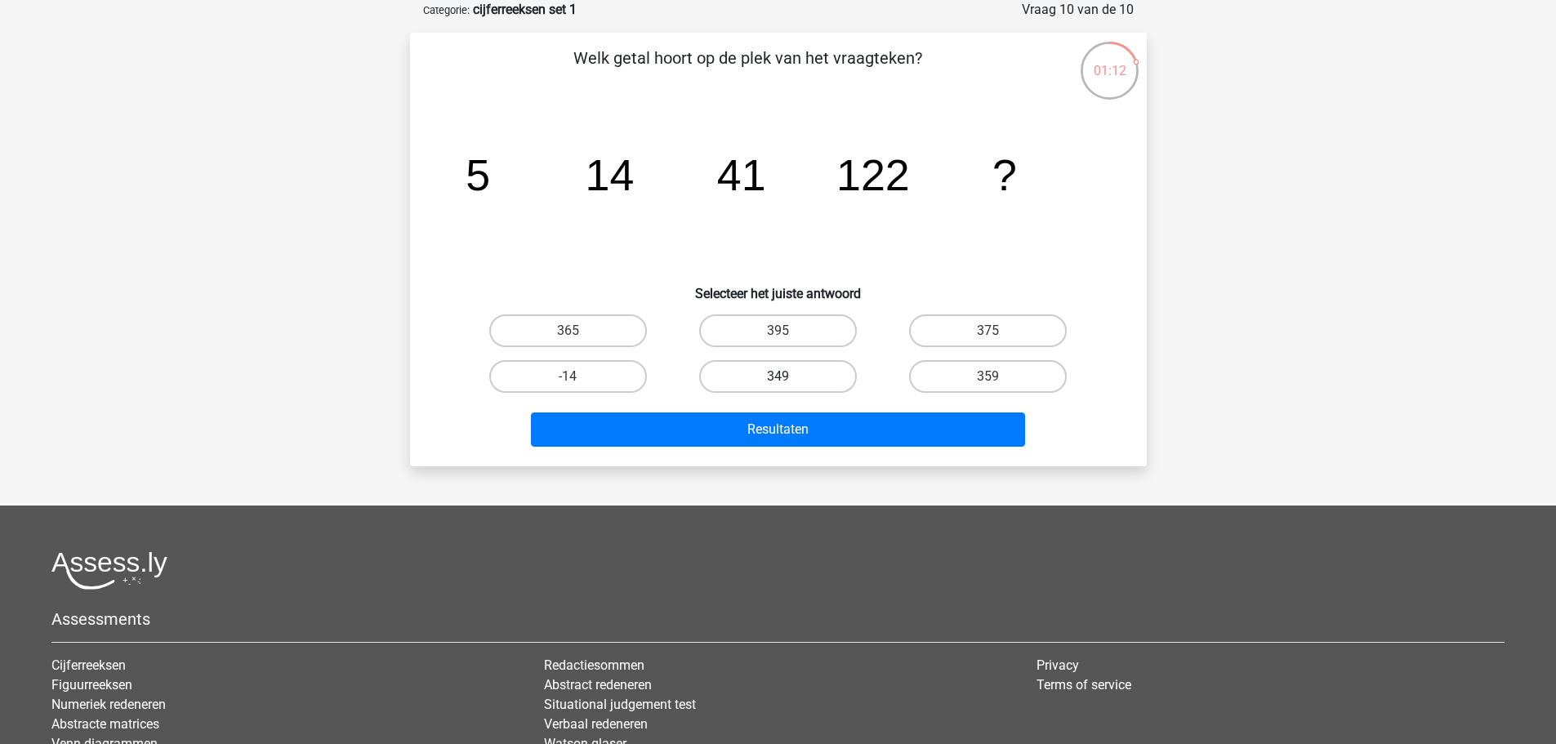
click at [775, 380] on label "349" at bounding box center [778, 376] width 158 height 33
click at [778, 380] on input "349" at bounding box center [783, 382] width 11 height 11
radio input "true"
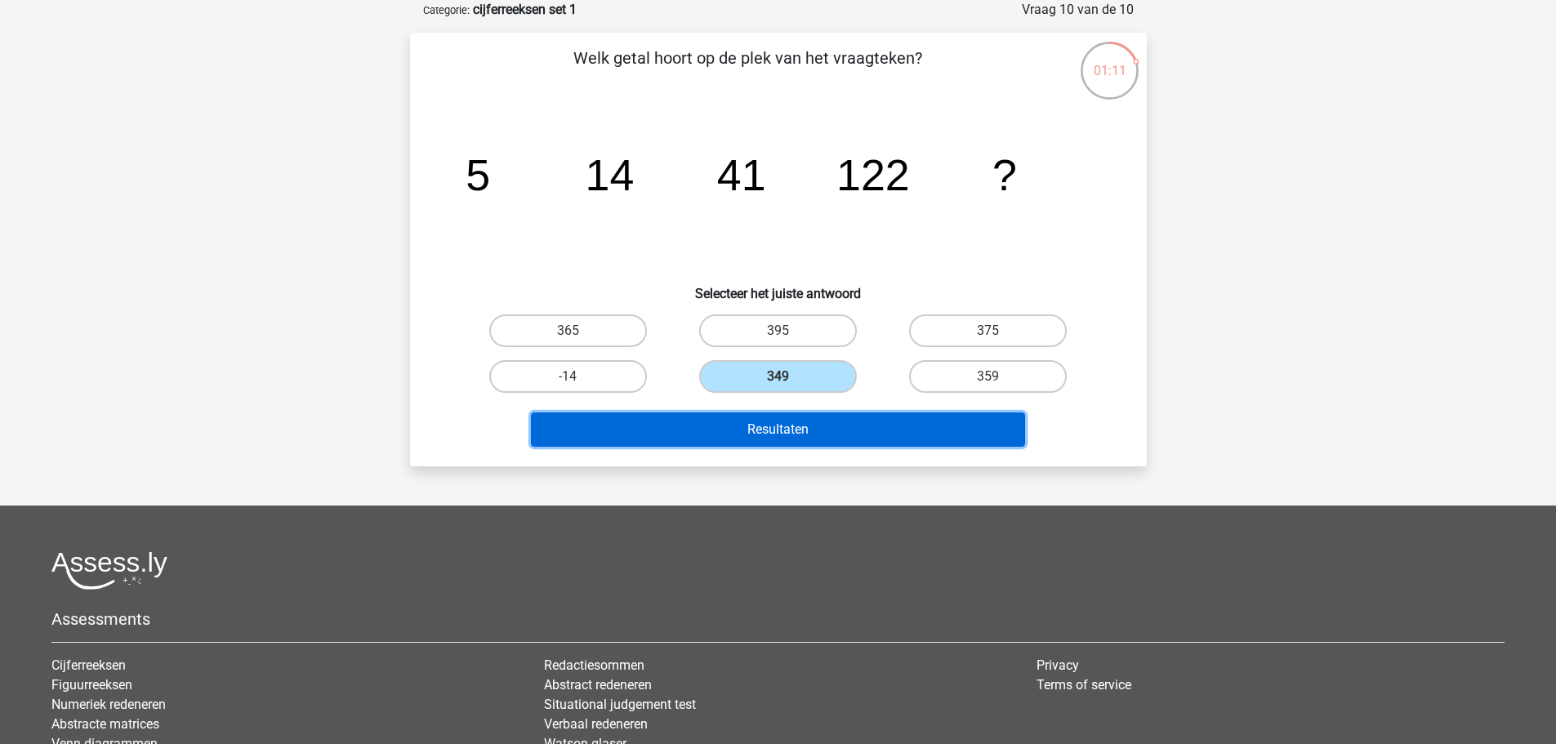
click at [766, 437] on button "Resultaten" at bounding box center [778, 429] width 494 height 34
